Goal: Task Accomplishment & Management: Use online tool/utility

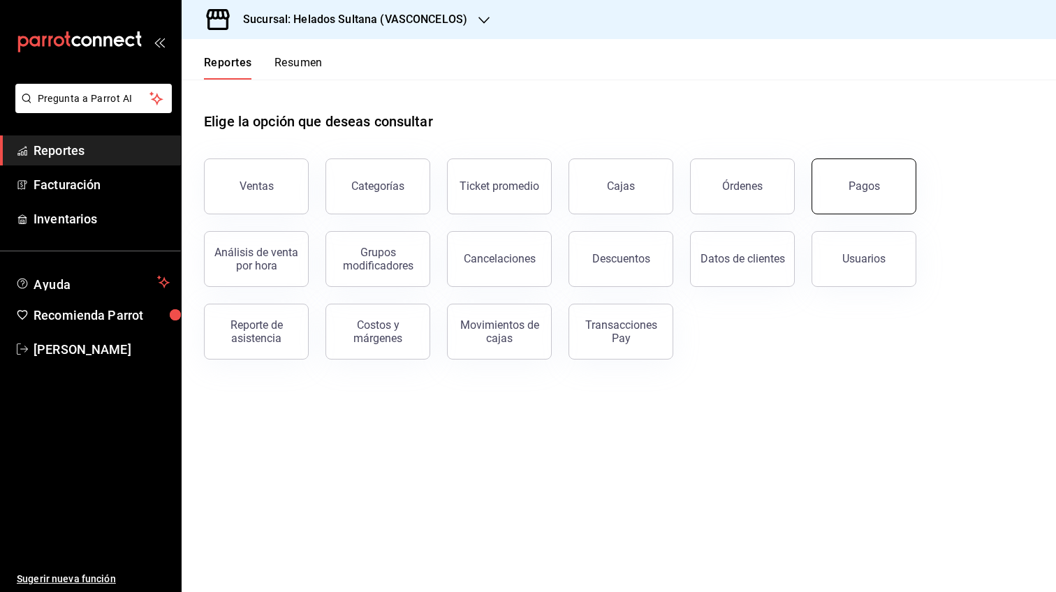
click at [875, 193] on button "Pagos" at bounding box center [864, 187] width 105 height 56
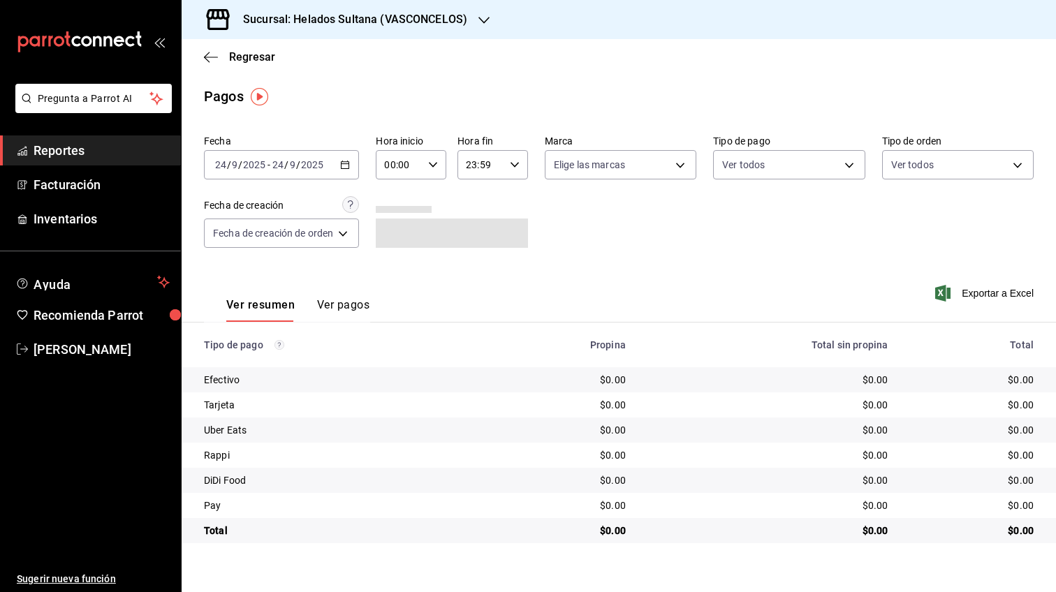
click at [346, 161] on icon "button" at bounding box center [345, 165] width 10 height 10
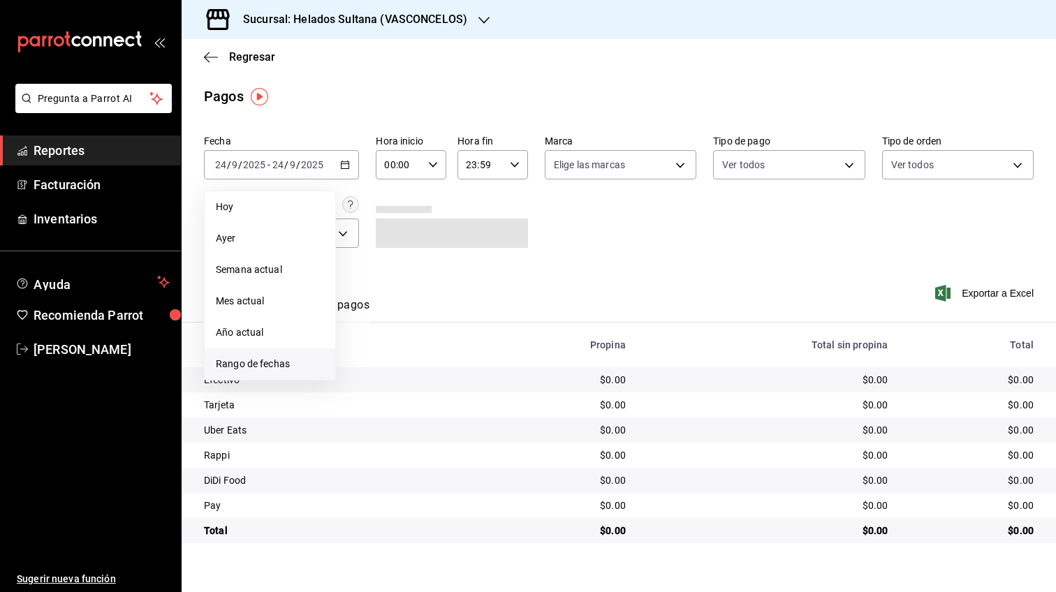
click at [276, 363] on span "Rango de fechas" at bounding box center [270, 364] width 108 height 15
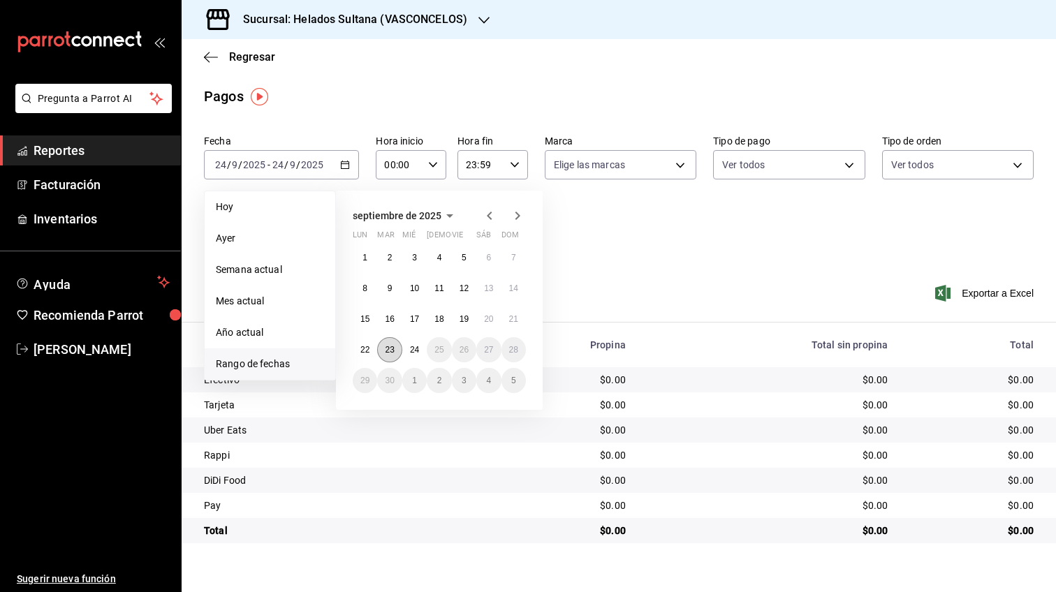
click at [383, 350] on button "23" at bounding box center [389, 349] width 24 height 25
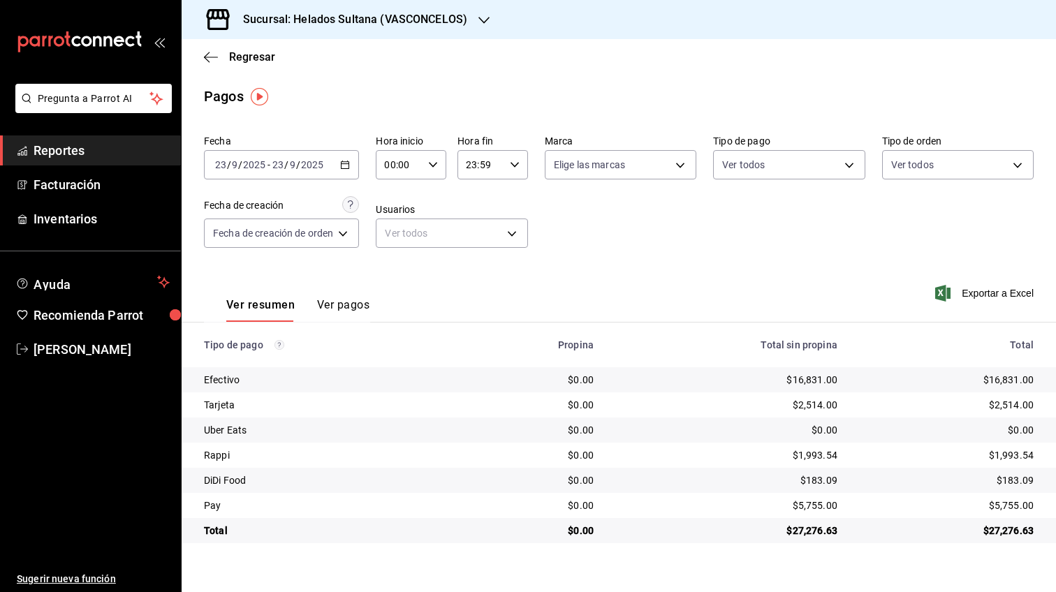
click at [348, 165] on icon "button" at bounding box center [345, 165] width 10 height 10
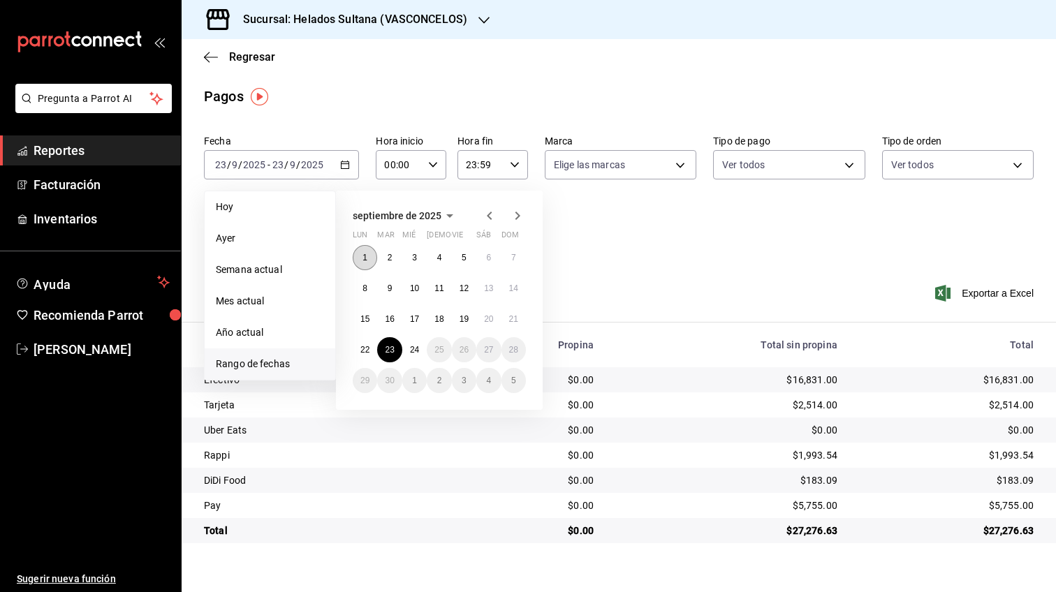
click at [370, 258] on button "1" at bounding box center [365, 257] width 24 height 25
click at [397, 353] on button "23" at bounding box center [389, 349] width 24 height 25
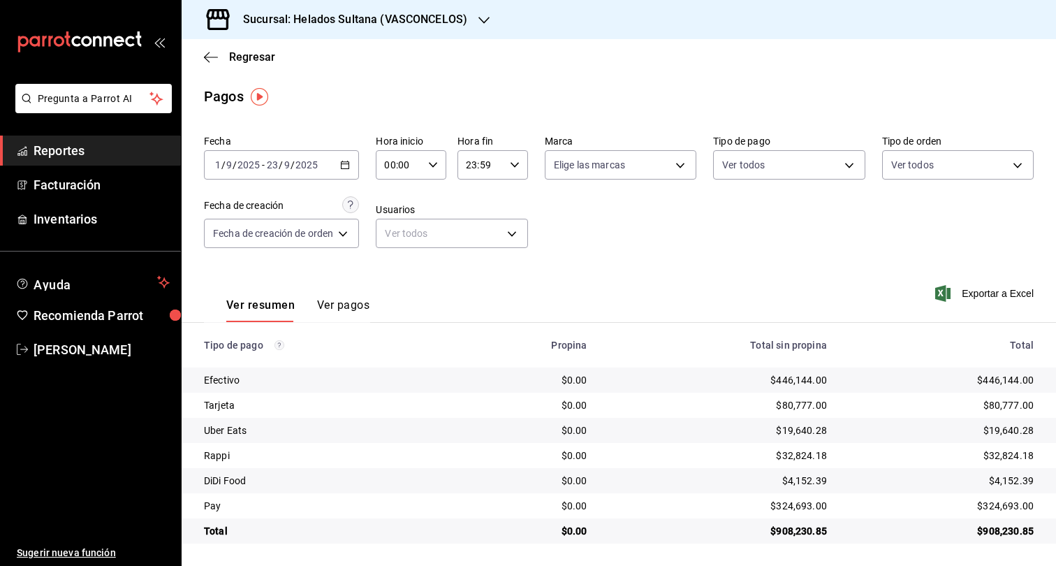
click at [344, 173] on div "[DATE] [DATE] - [DATE] [DATE]" at bounding box center [281, 164] width 155 height 29
click at [353, 163] on div "[DATE] [DATE] - [DATE] [DATE]" at bounding box center [281, 164] width 155 height 29
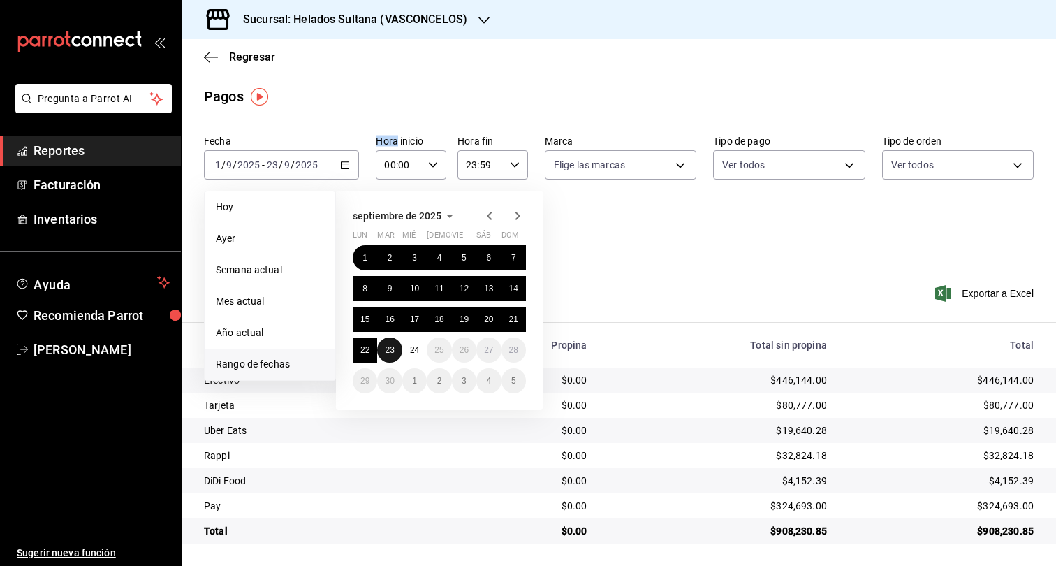
click at [393, 351] on abbr "23" at bounding box center [389, 350] width 9 height 10
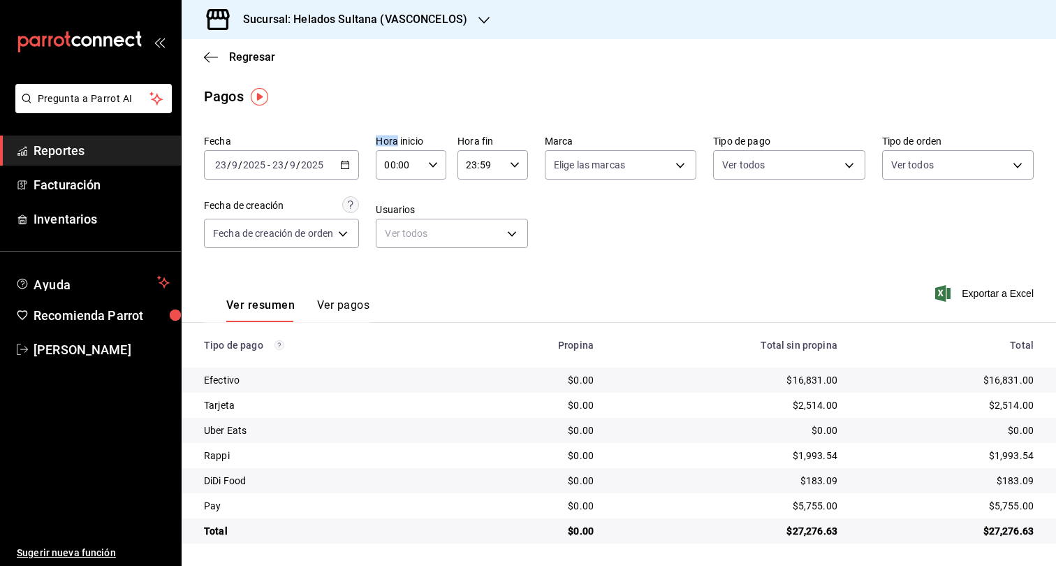
click at [57, 154] on span "Reportes" at bounding box center [102, 150] width 136 height 19
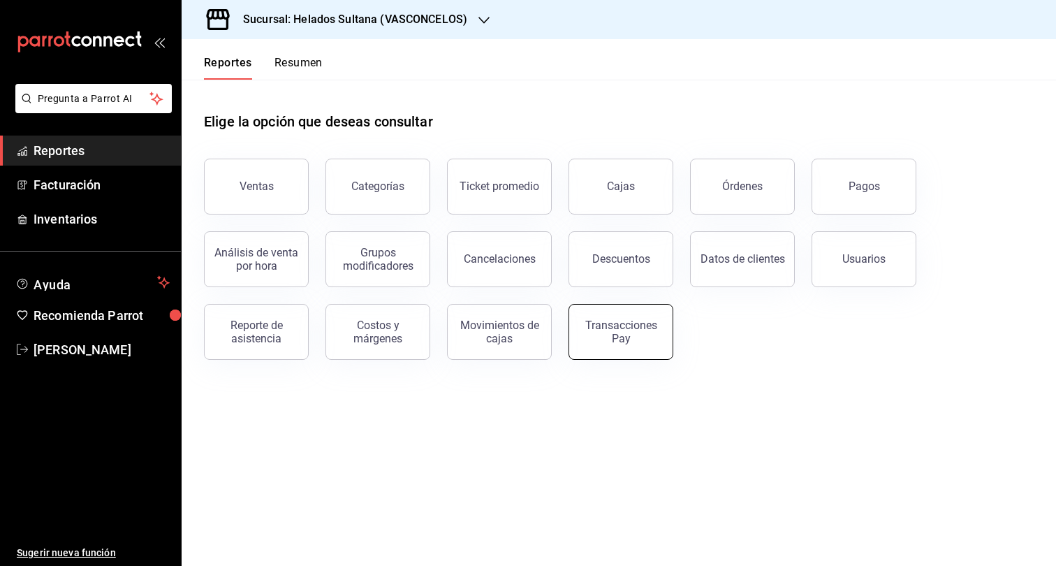
click at [627, 332] on div "Transacciones Pay" at bounding box center [621, 332] width 87 height 27
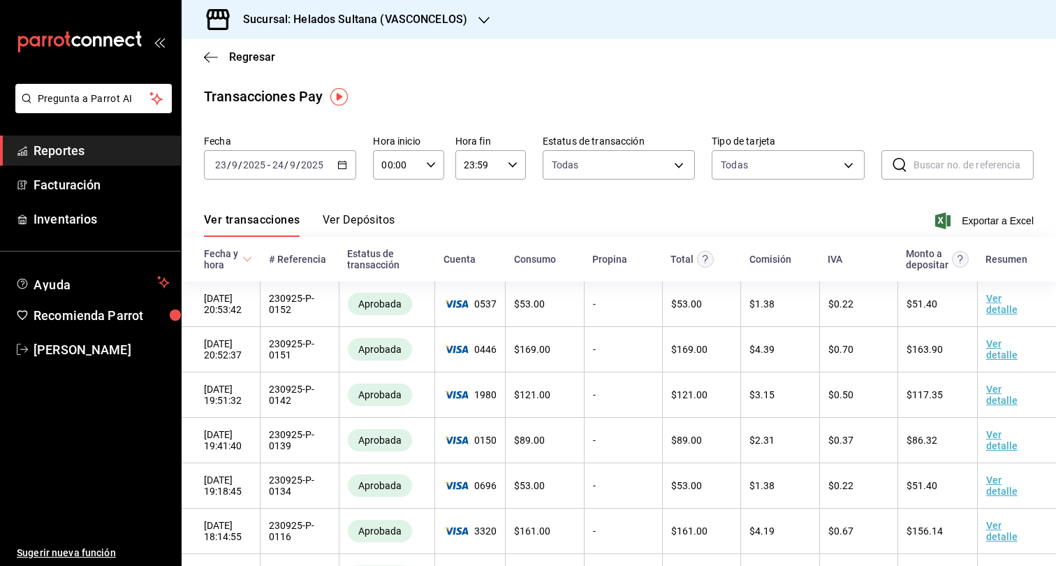
click at [329, 168] on div "[DATE] [DATE] - [DATE] [DATE]" at bounding box center [280, 164] width 152 height 29
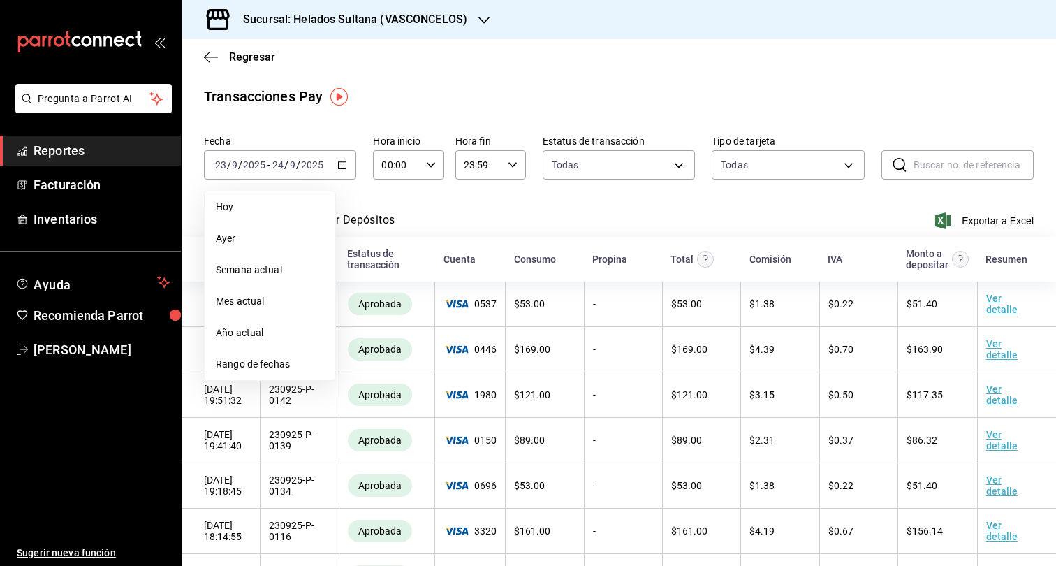
click at [412, 219] on div "Ver transacciones Ver Depósitos Exportar a Excel" at bounding box center [619, 216] width 830 height 41
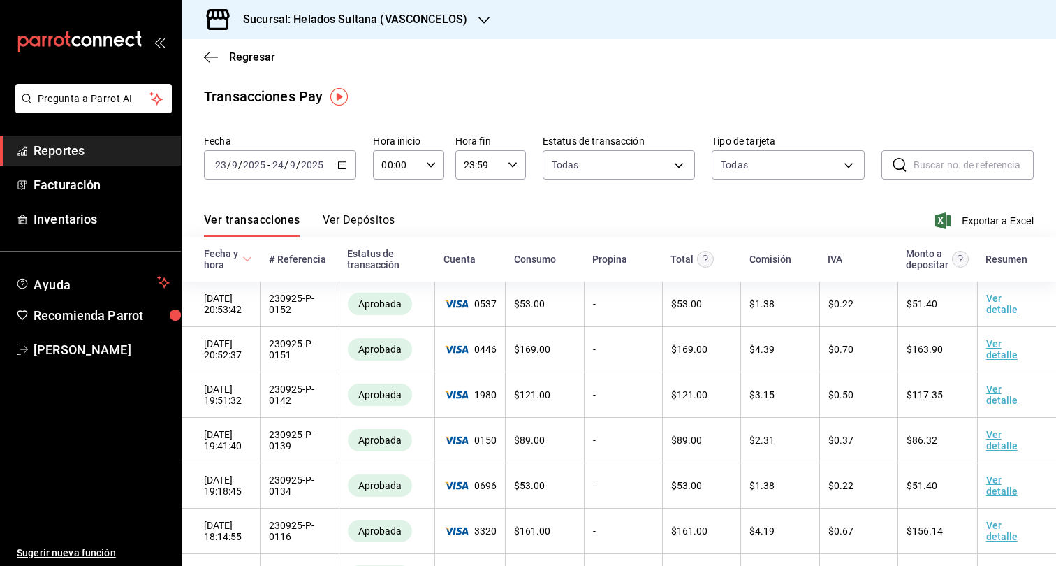
click at [371, 220] on button "Ver Depósitos" at bounding box center [359, 225] width 73 height 24
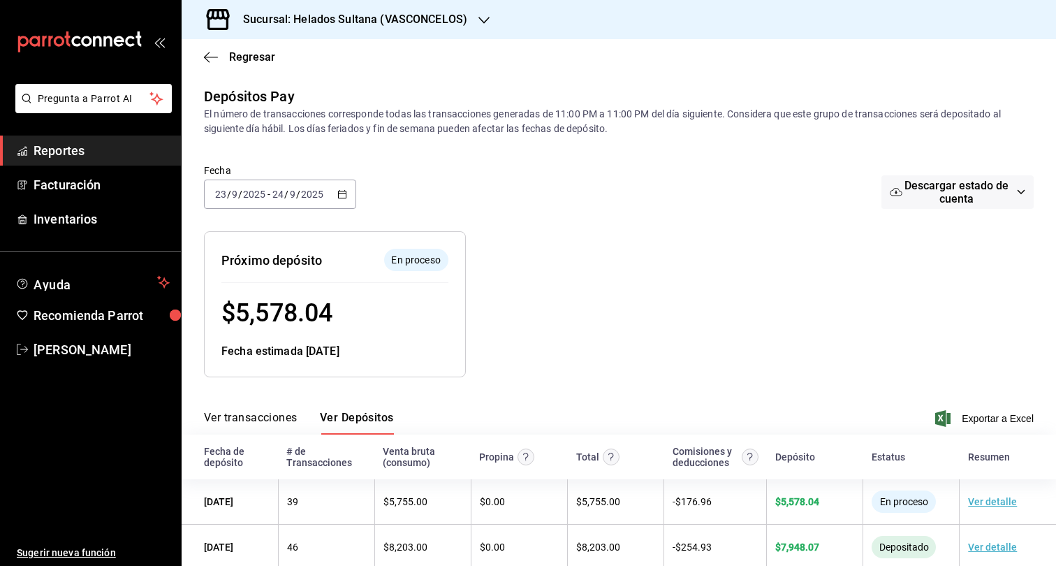
click at [349, 198] on div "[DATE] [DATE] - [DATE] [DATE]" at bounding box center [280, 194] width 152 height 29
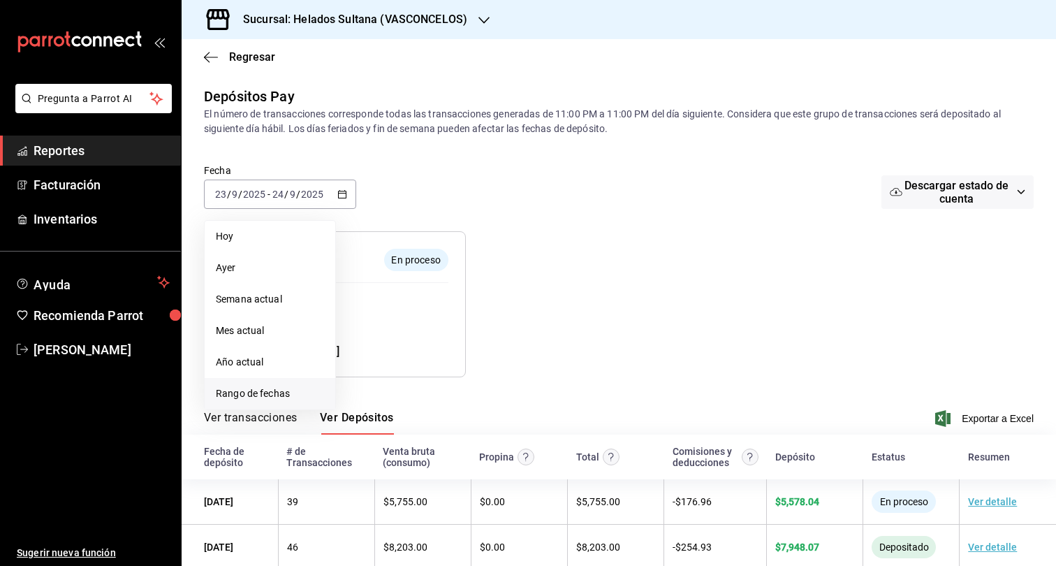
click at [261, 390] on span "Rango de fechas" at bounding box center [270, 393] width 108 height 15
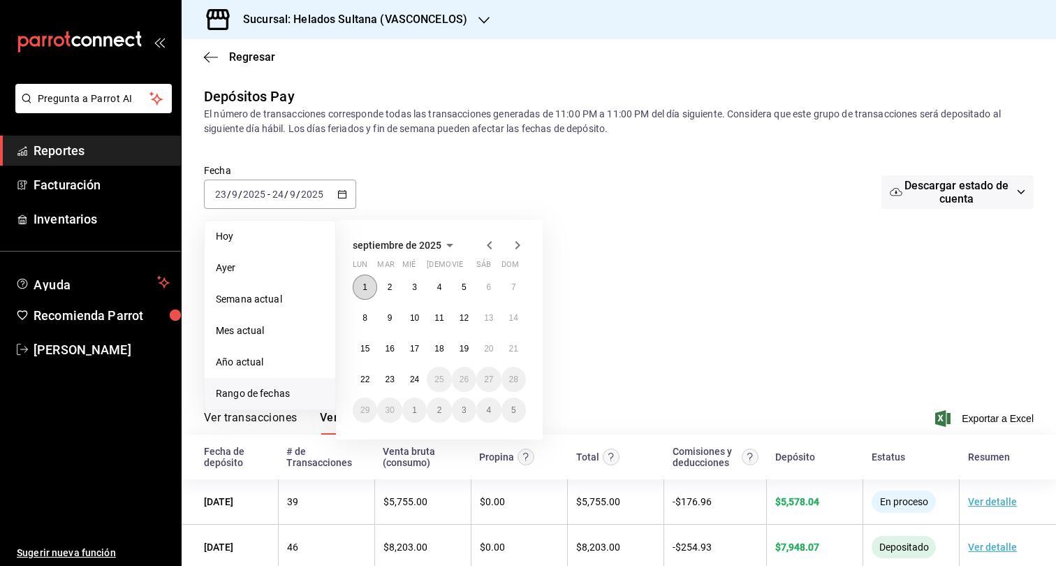
click at [367, 290] on abbr "1" at bounding box center [365, 287] width 5 height 10
click at [399, 386] on button "23" at bounding box center [389, 379] width 24 height 25
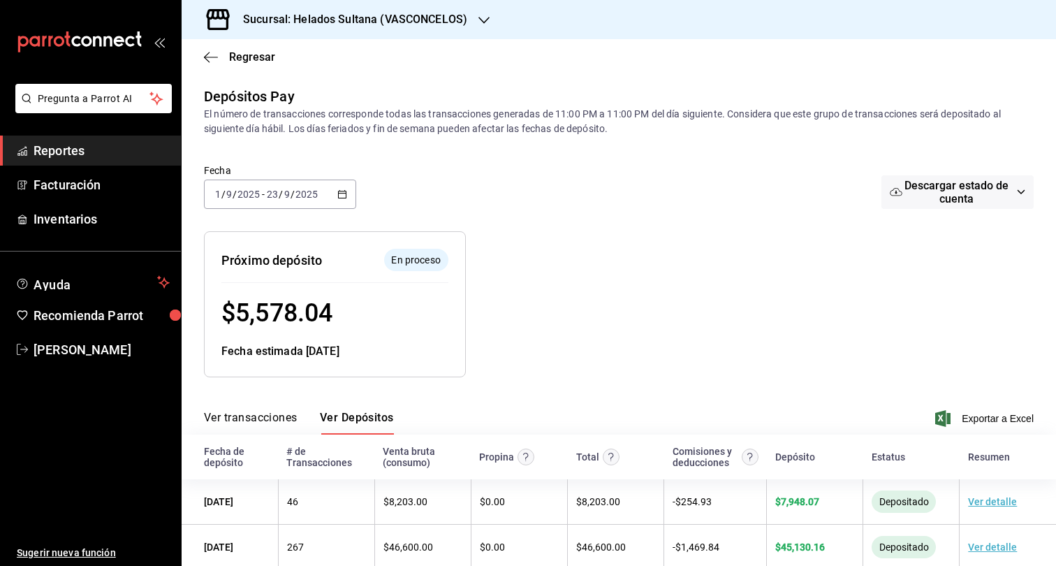
click at [707, 321] on div at bounding box center [679, 293] width 426 height 168
click at [968, 414] on span "Exportar a Excel" at bounding box center [986, 418] width 96 height 17
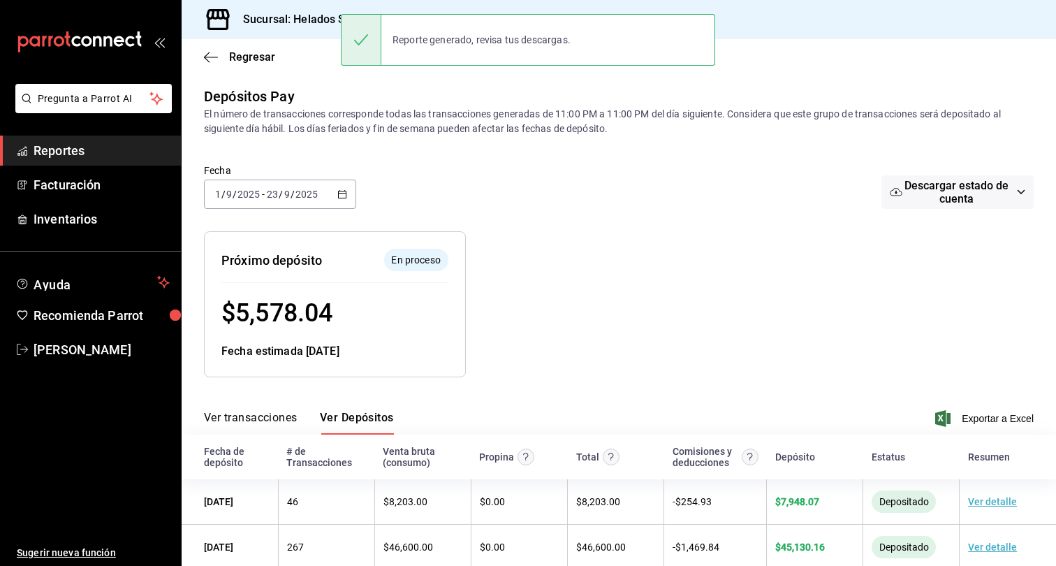
scroll to position [1, 0]
